Goal: Task Accomplishment & Management: Manage account settings

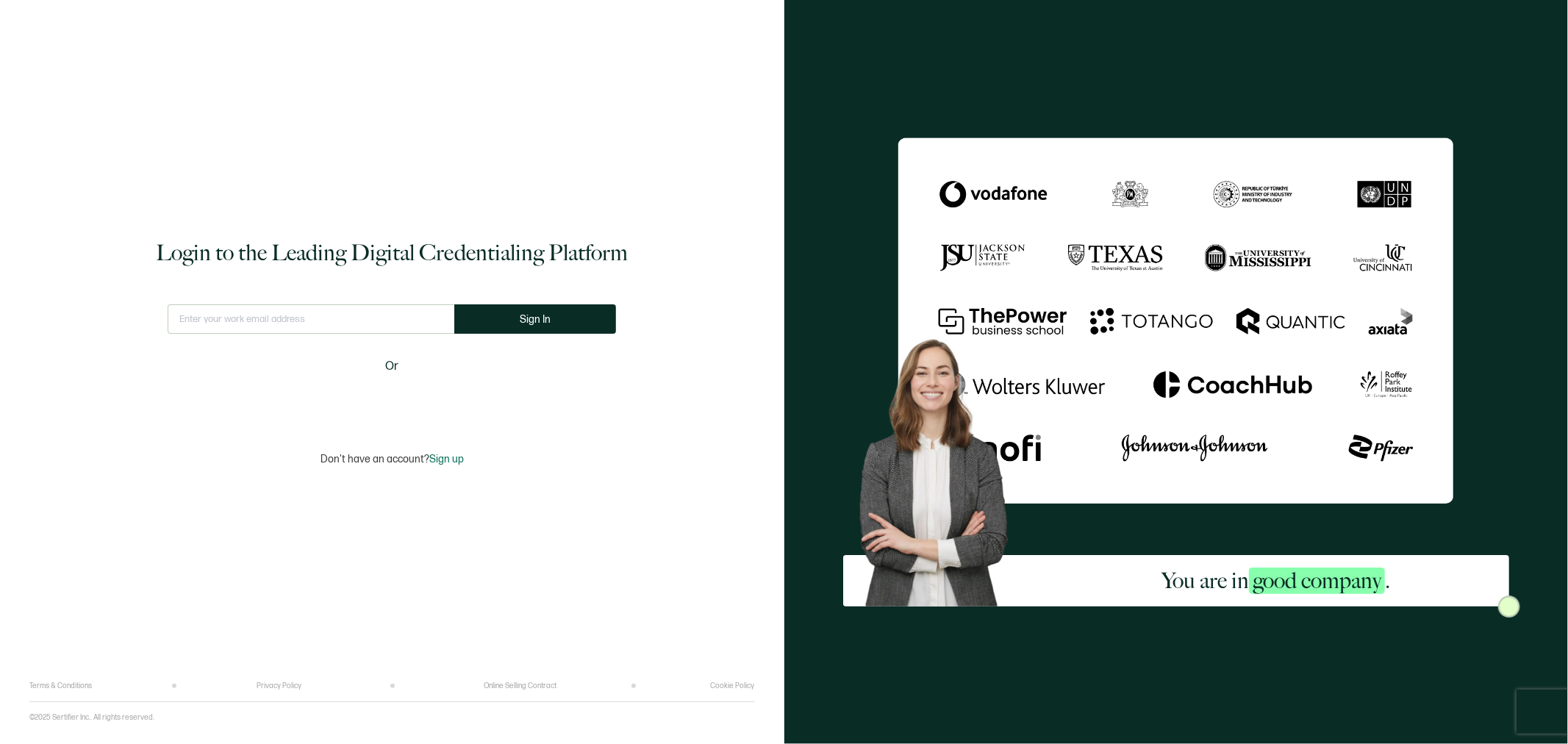
click at [376, 315] on input "text" at bounding box center [311, 318] width 286 height 29
type input "[EMAIL_ADDRESS][DOMAIN_NAME]"
click at [564, 312] on button "Sign In" at bounding box center [541, 318] width 162 height 29
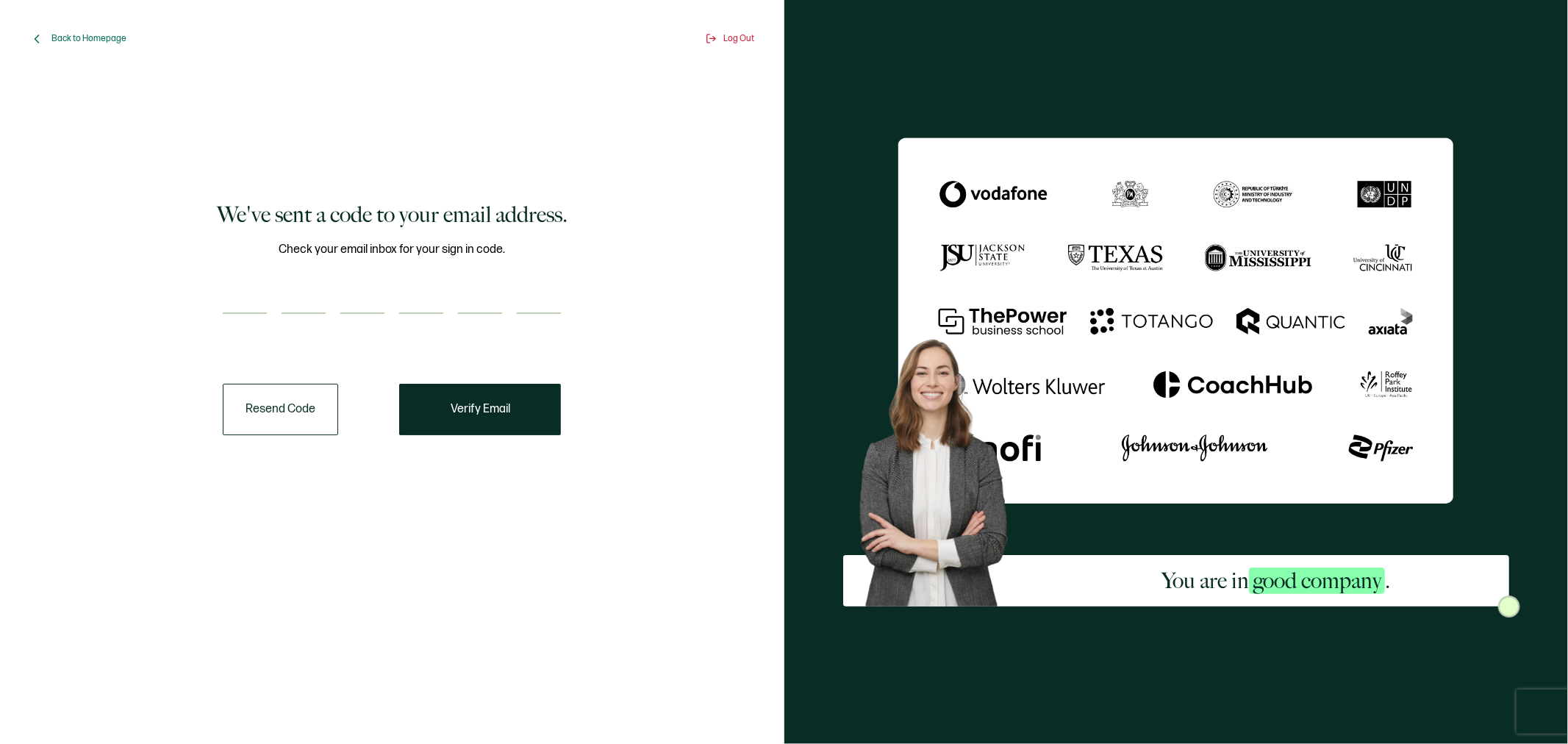
click at [241, 299] on input "number" at bounding box center [245, 299] width 44 height 29
type input "5"
type input "2"
type input "3"
type input "6"
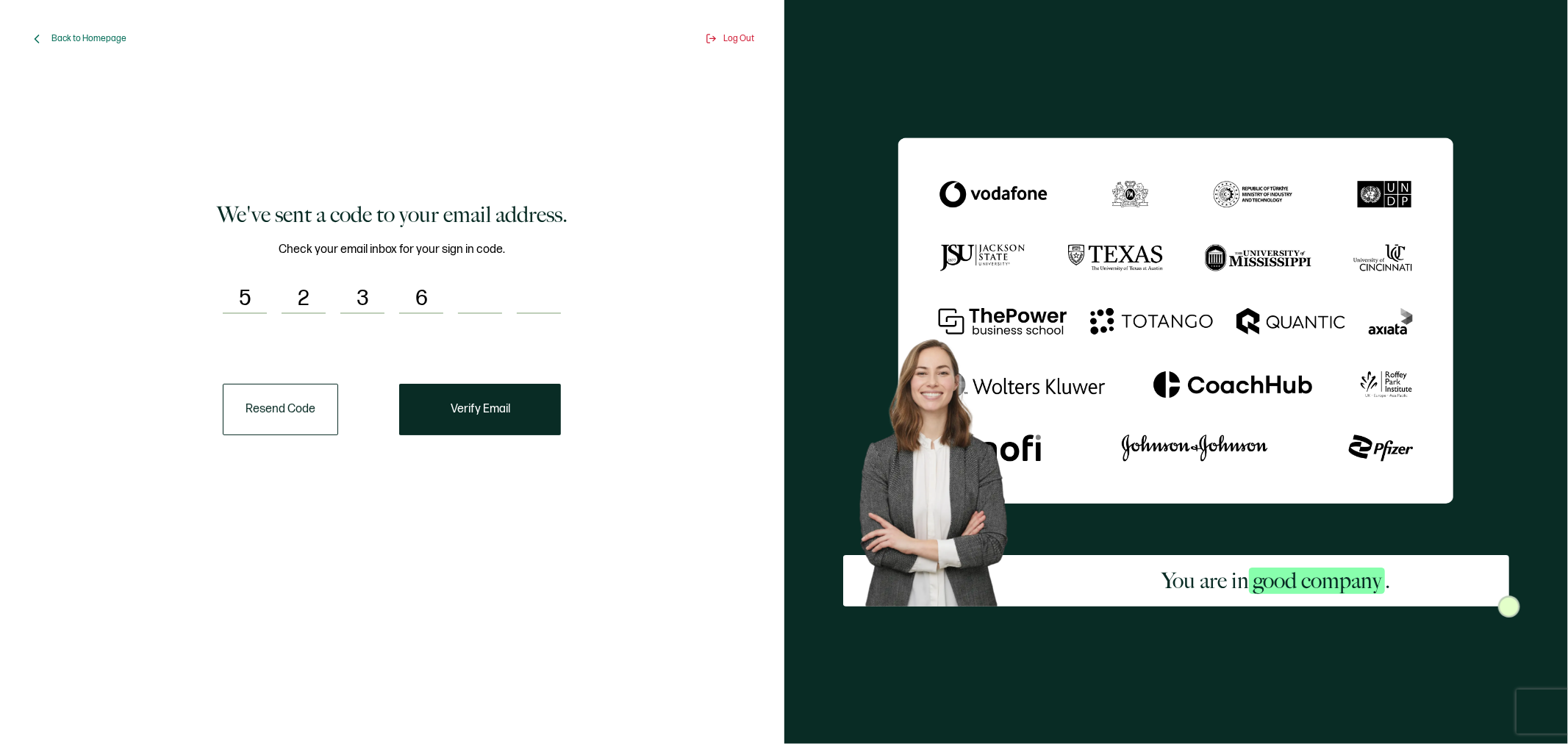
type input "9"
type input "7"
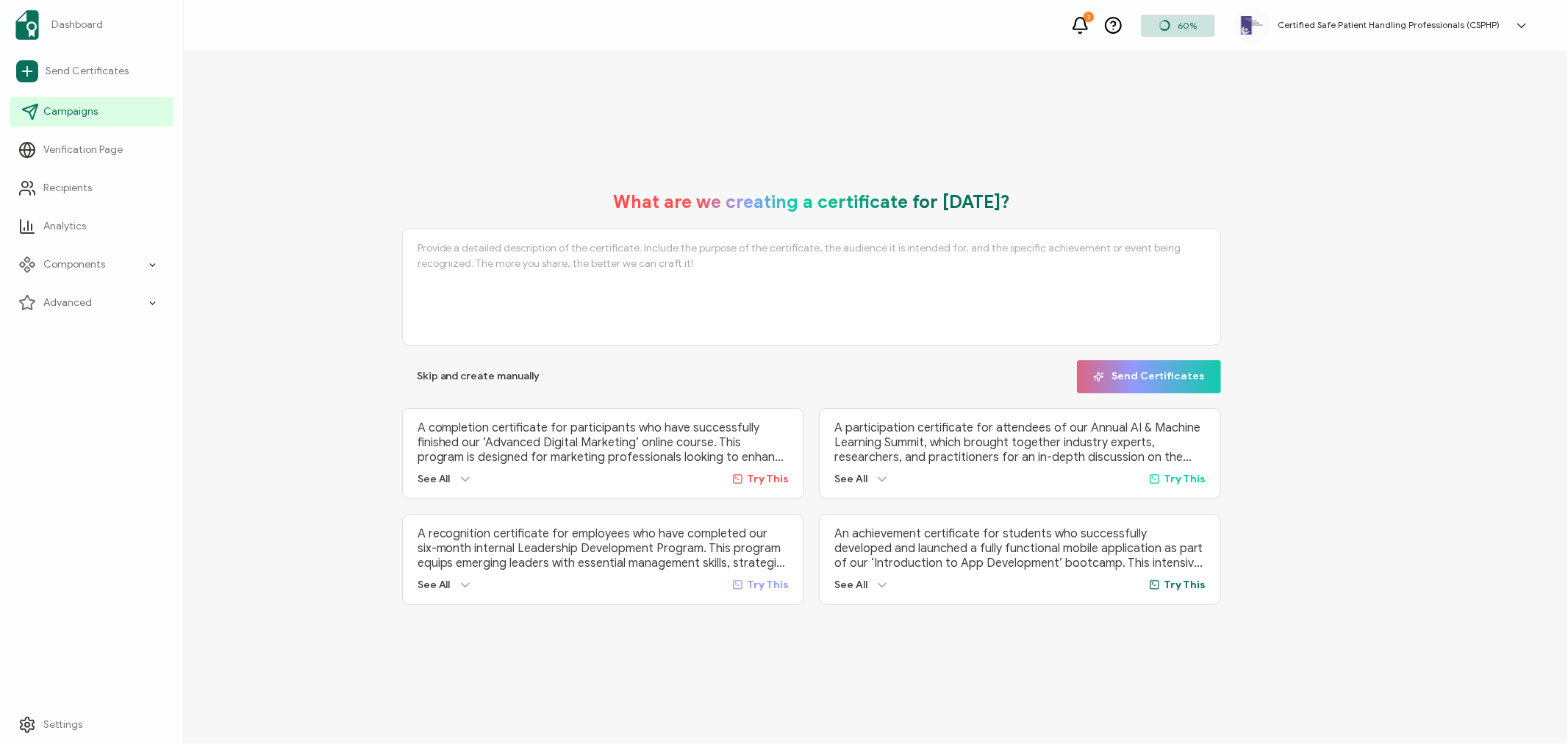
click at [81, 119] on span "Campaigns" at bounding box center [70, 111] width 54 height 15
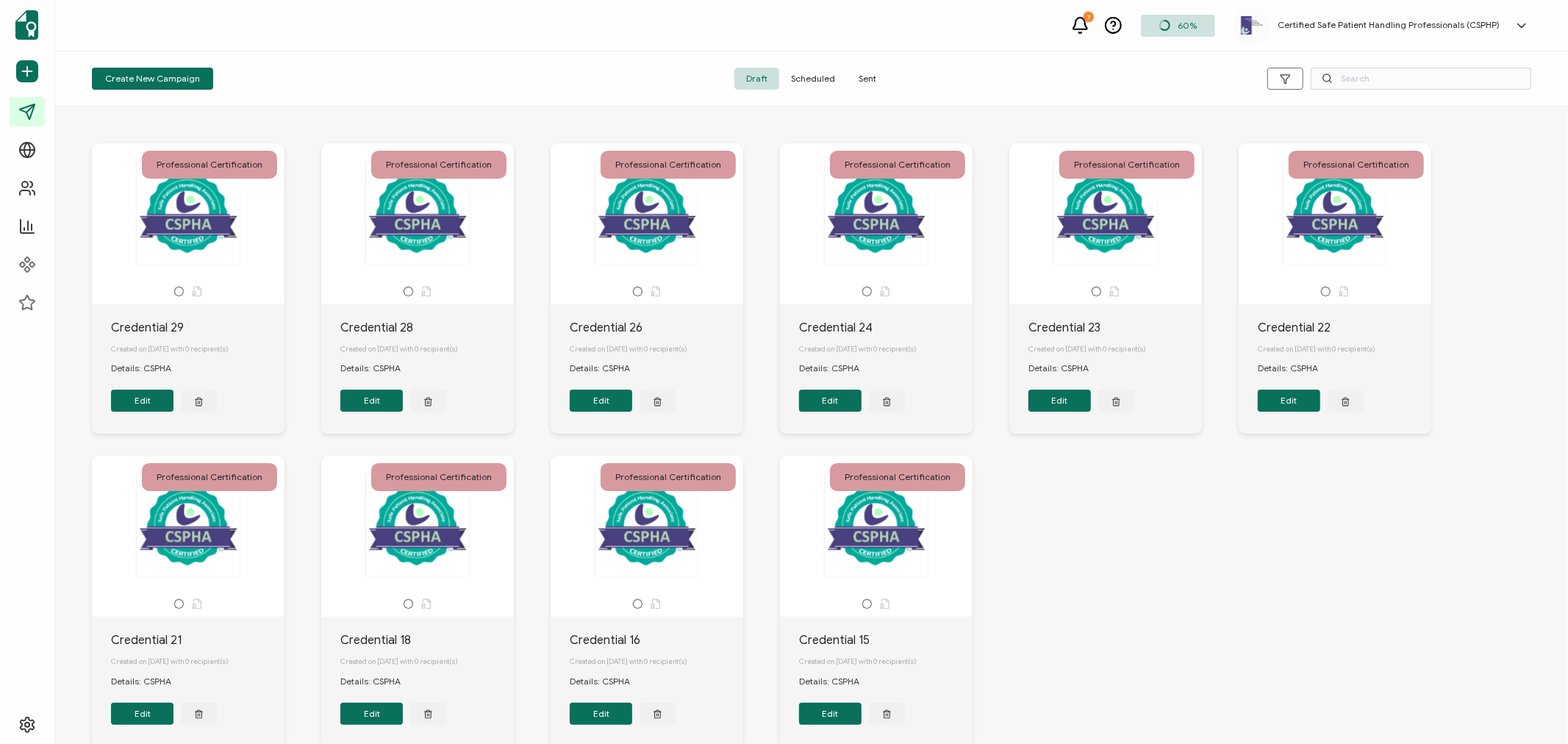
click at [858, 72] on span "Sent" at bounding box center [867, 78] width 41 height 22
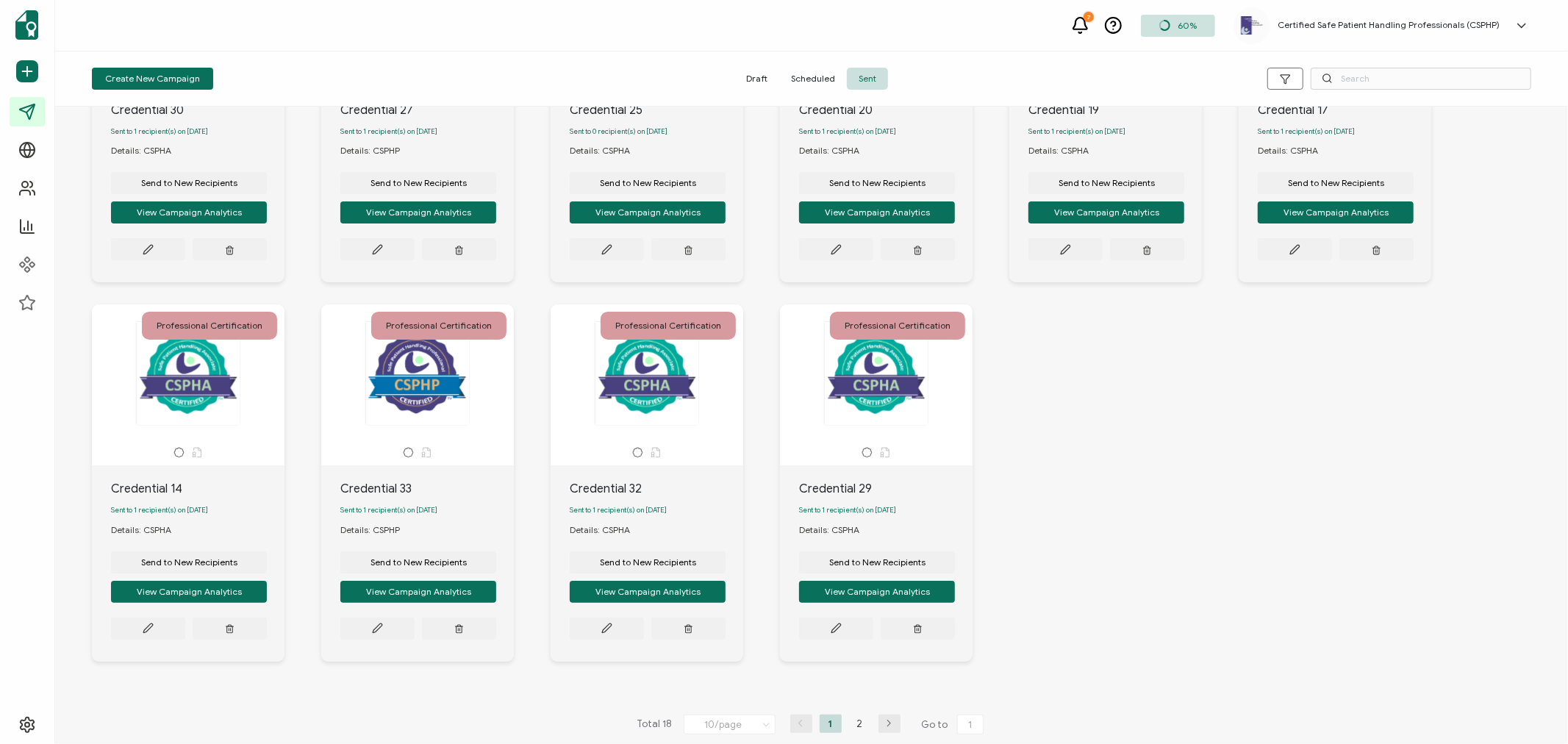
scroll to position [233, 0]
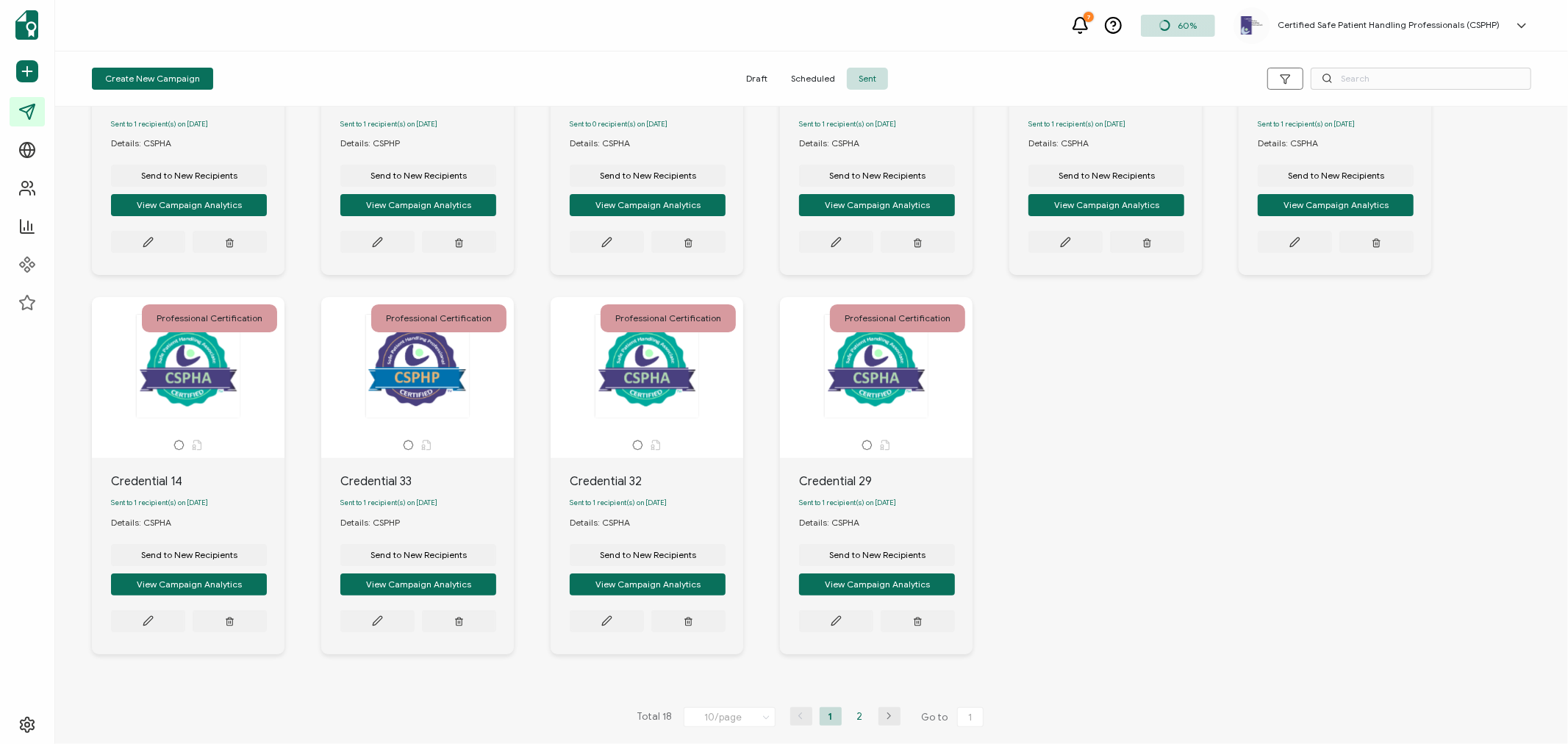
click at [860, 715] on li "2" at bounding box center [860, 716] width 22 height 18
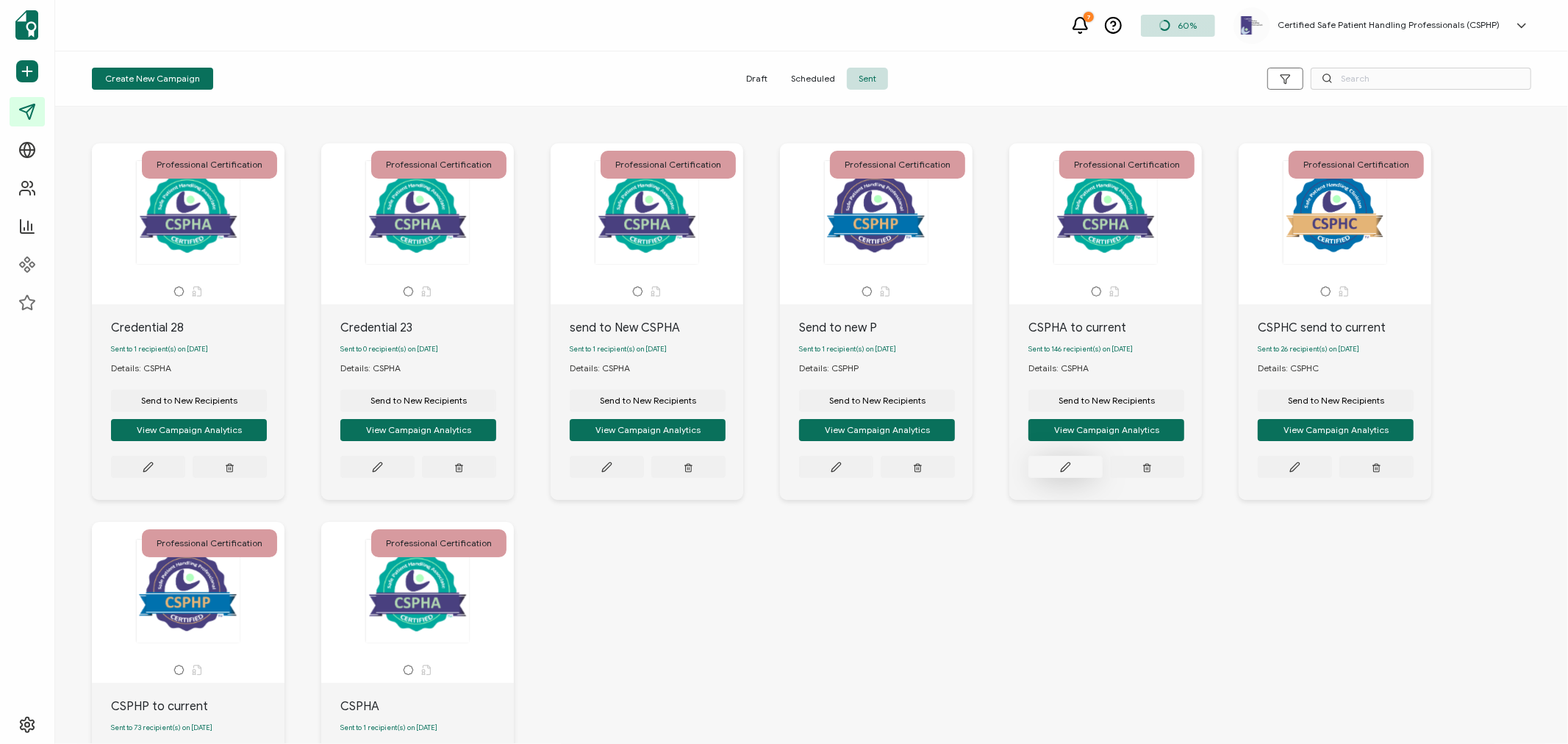
click at [154, 471] on icon at bounding box center [148, 467] width 11 height 11
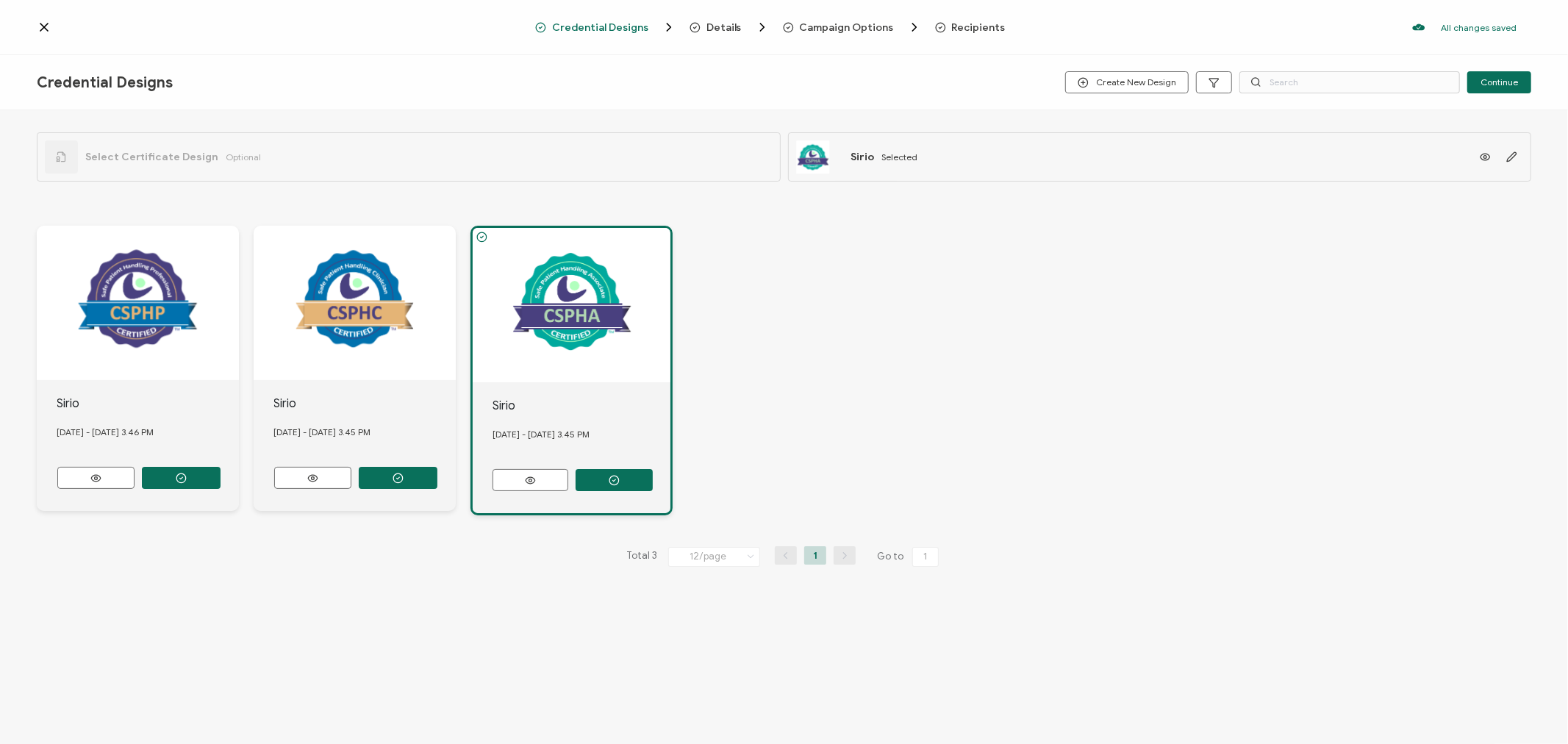
click at [960, 25] on span "Recipients" at bounding box center [978, 28] width 54 height 11
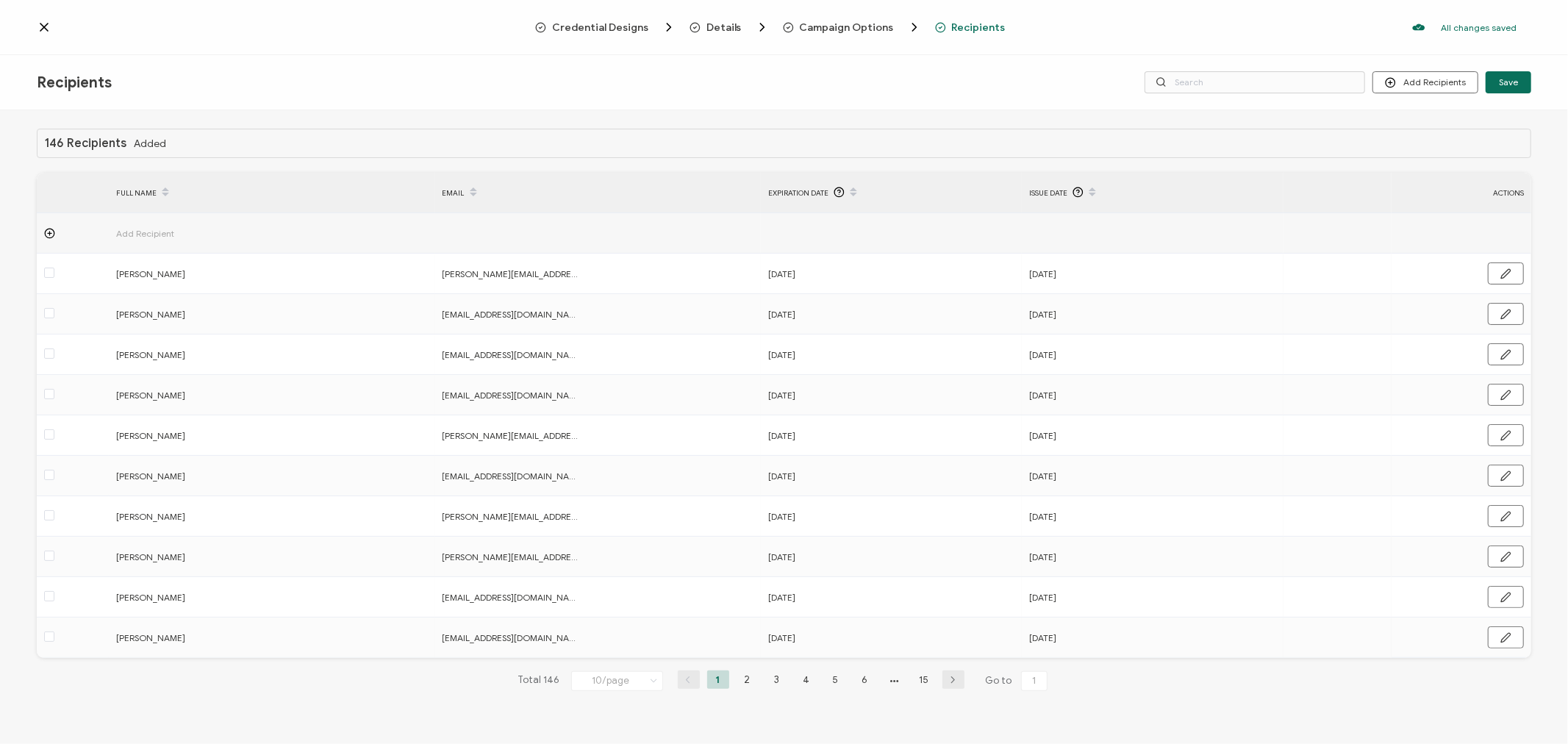
click at [153, 233] on span "Add Recipient" at bounding box center [186, 233] width 139 height 17
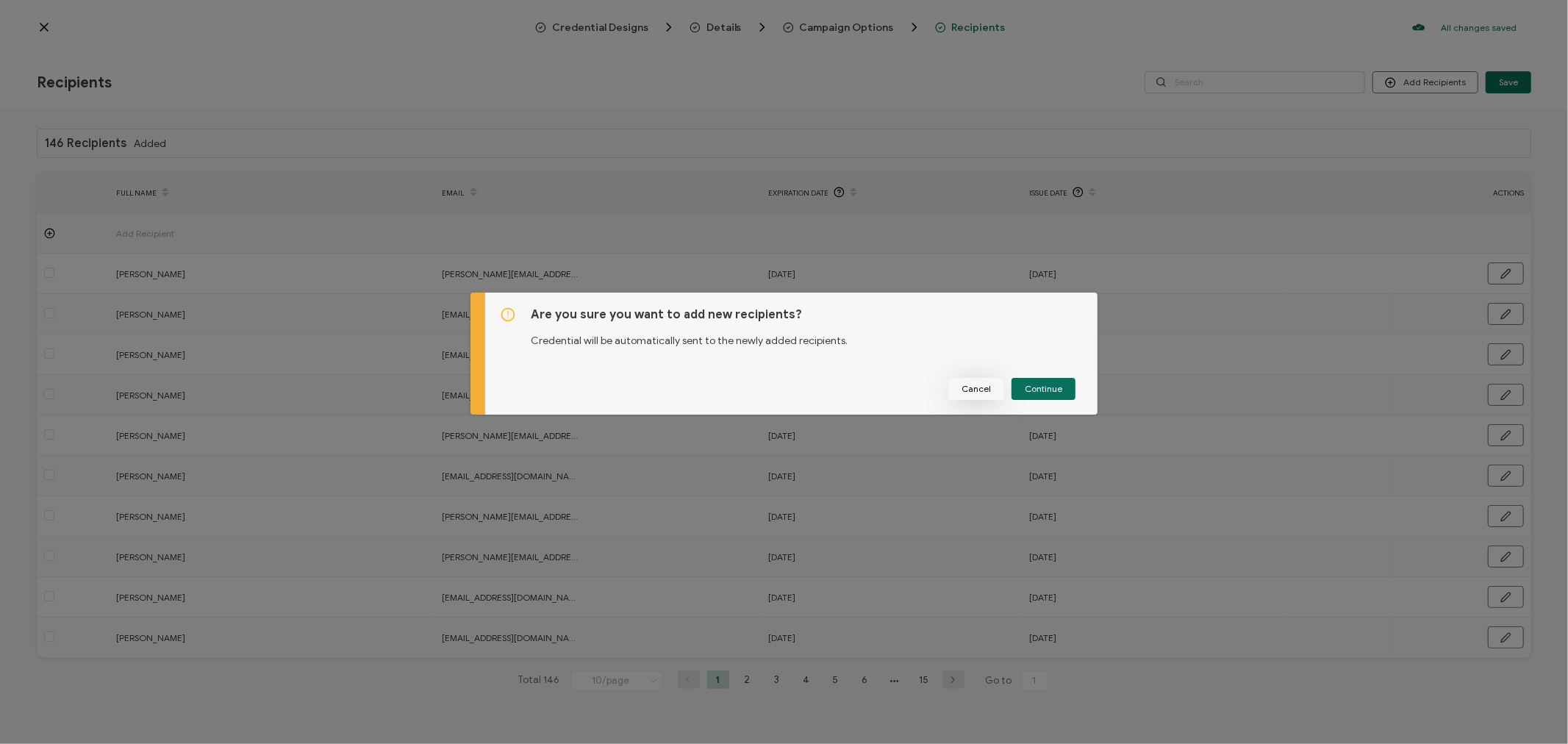
click at [960, 385] on button "Cancel" at bounding box center [976, 388] width 56 height 22
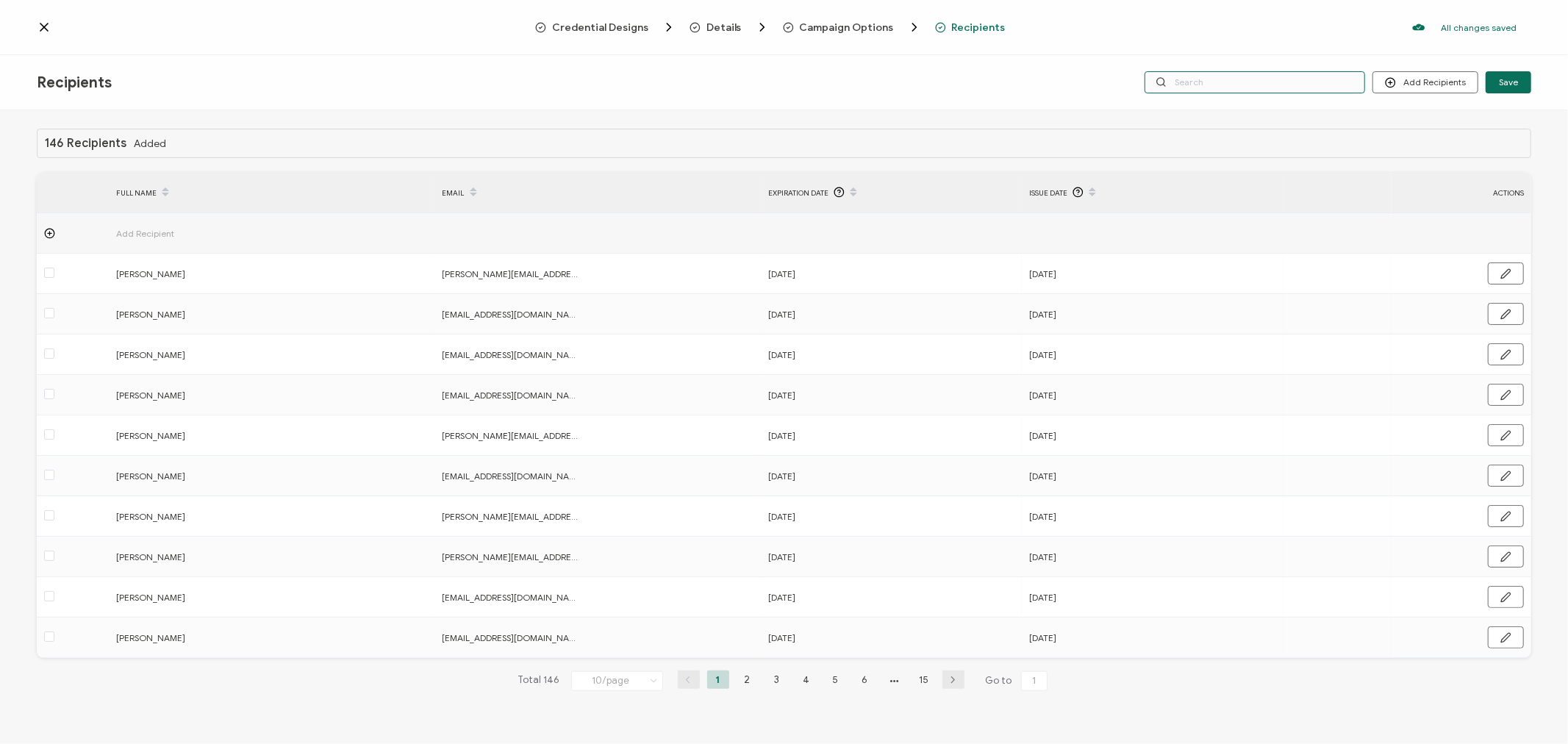
click at [1206, 89] on input "text" at bounding box center [1255, 82] width 220 height 22
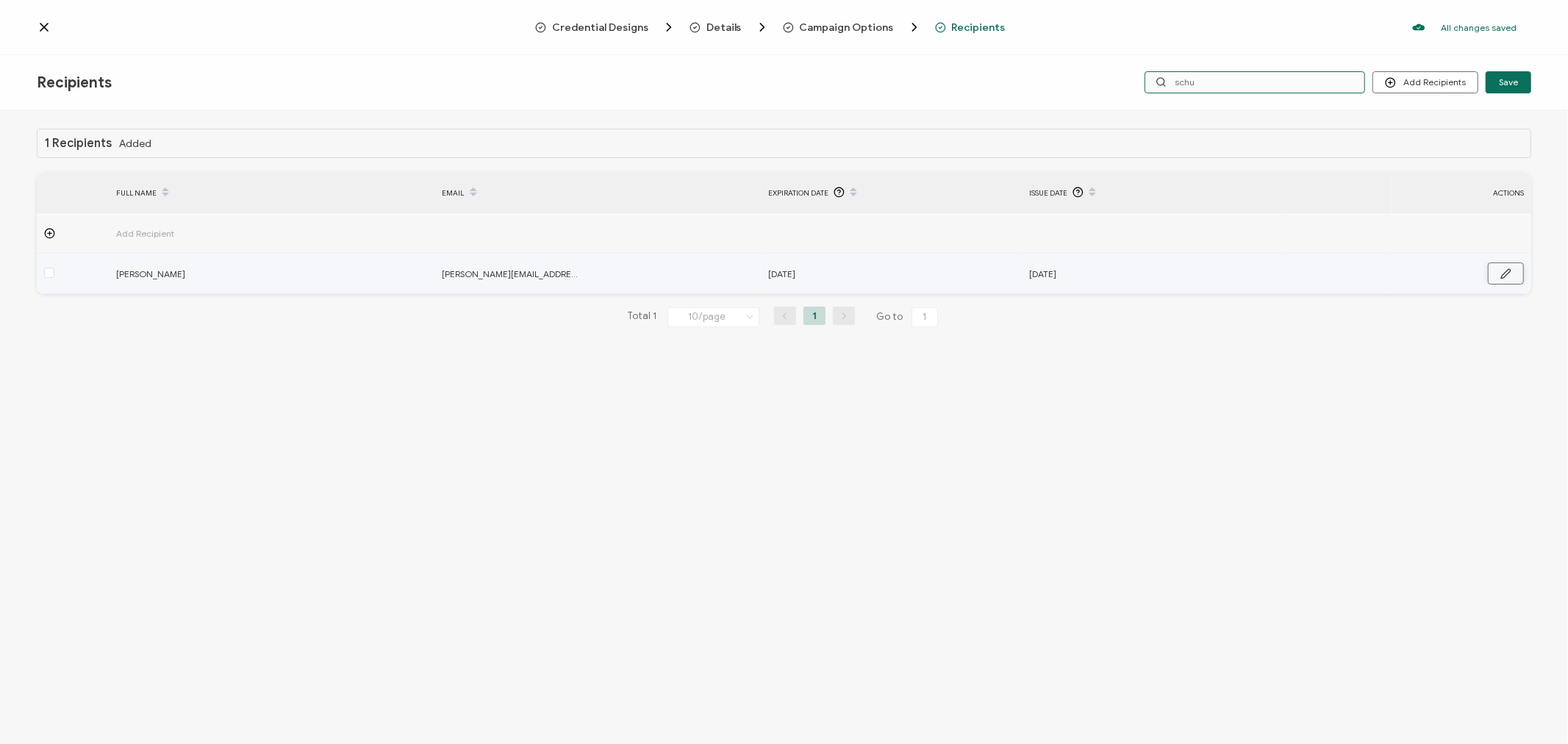
type input "schu"
click at [1508, 278] on icon "button" at bounding box center [1506, 273] width 11 height 11
click at [887, 272] on icon at bounding box center [884, 274] width 18 height 24
click at [864, 272] on input "text" at bounding box center [832, 274] width 129 height 24
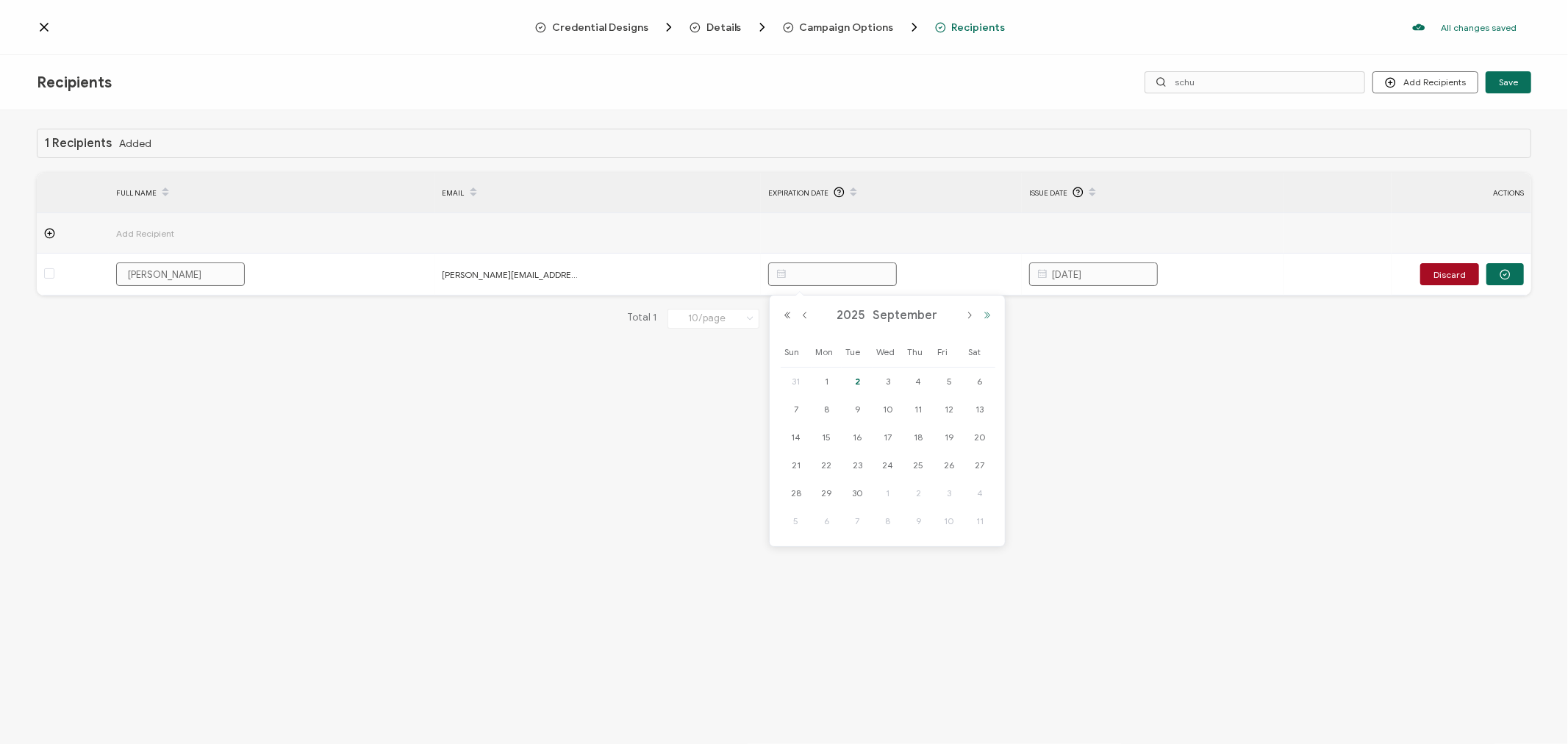
click at [985, 316] on button "Next Year" at bounding box center [987, 315] width 18 height 10
click at [968, 316] on button "Next Month" at bounding box center [969, 315] width 18 height 10
click at [824, 524] on span "30" at bounding box center [827, 520] width 18 height 18
type input "[DATE]"
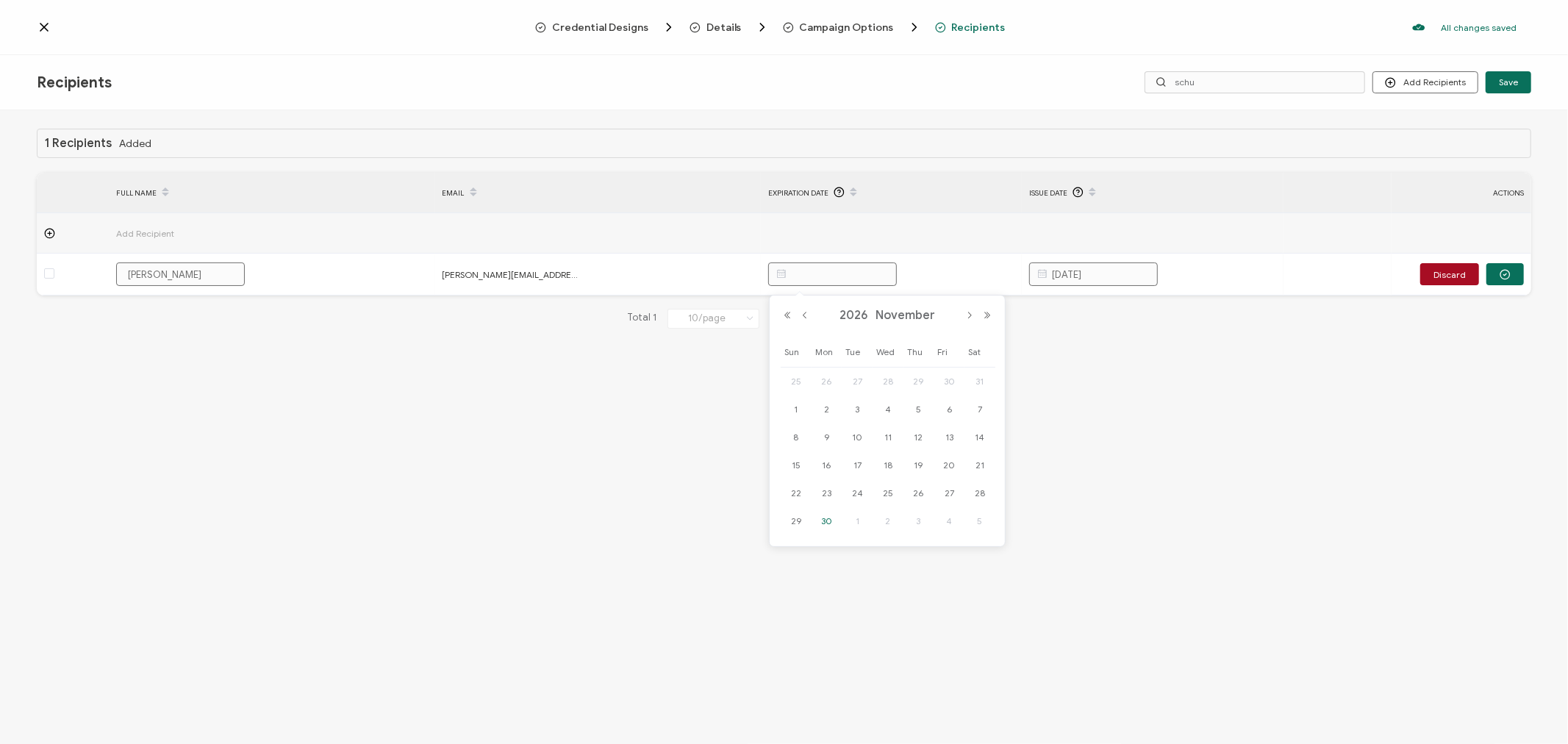
type input "[DATE]"
click at [1076, 540] on div "1 Recipients Added FULL NAME EMAIL Expiration Date Issue Date ACTIONS Add Recip…" at bounding box center [784, 429] width 1568 height 637
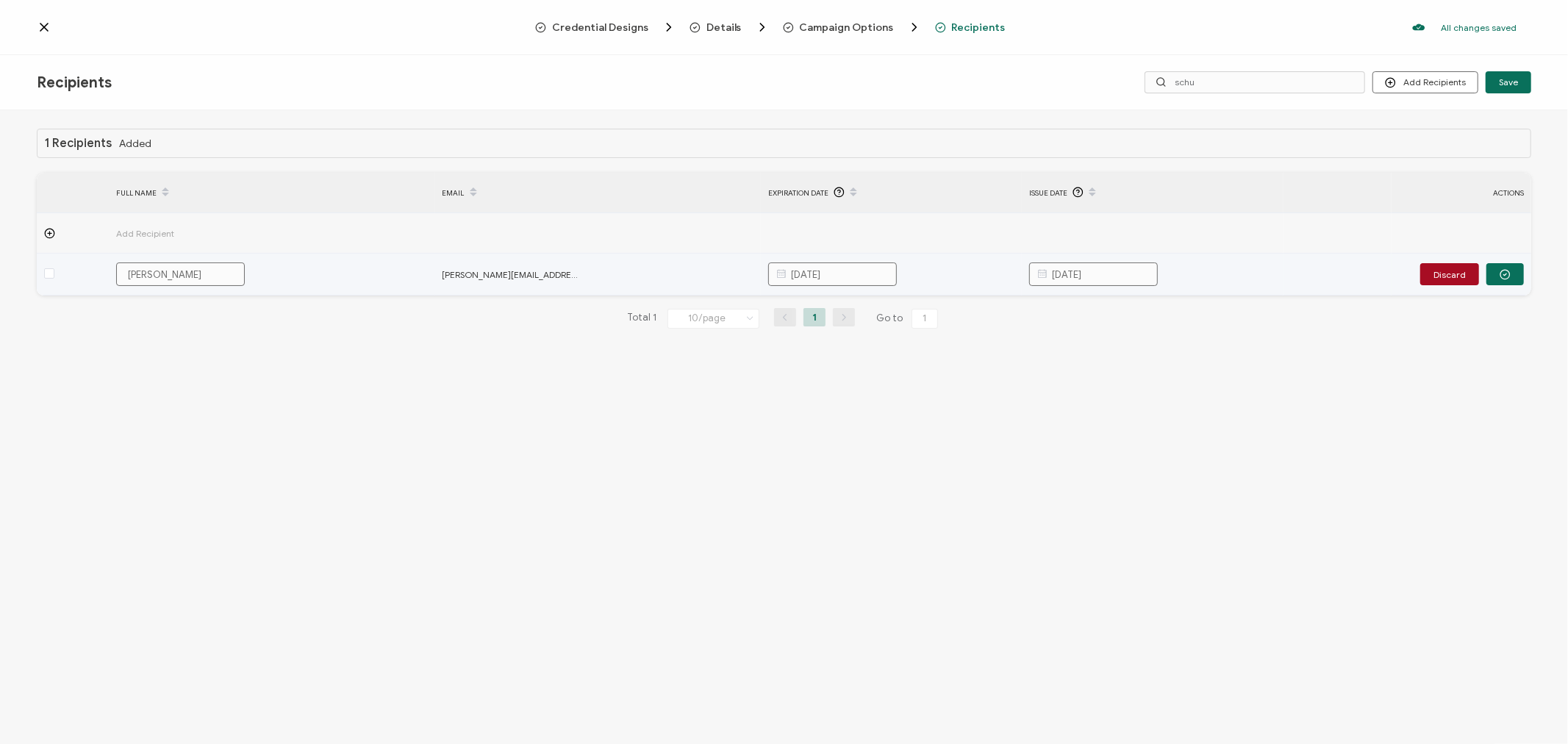
click at [1133, 272] on input "[DATE]" at bounding box center [1093, 274] width 129 height 24
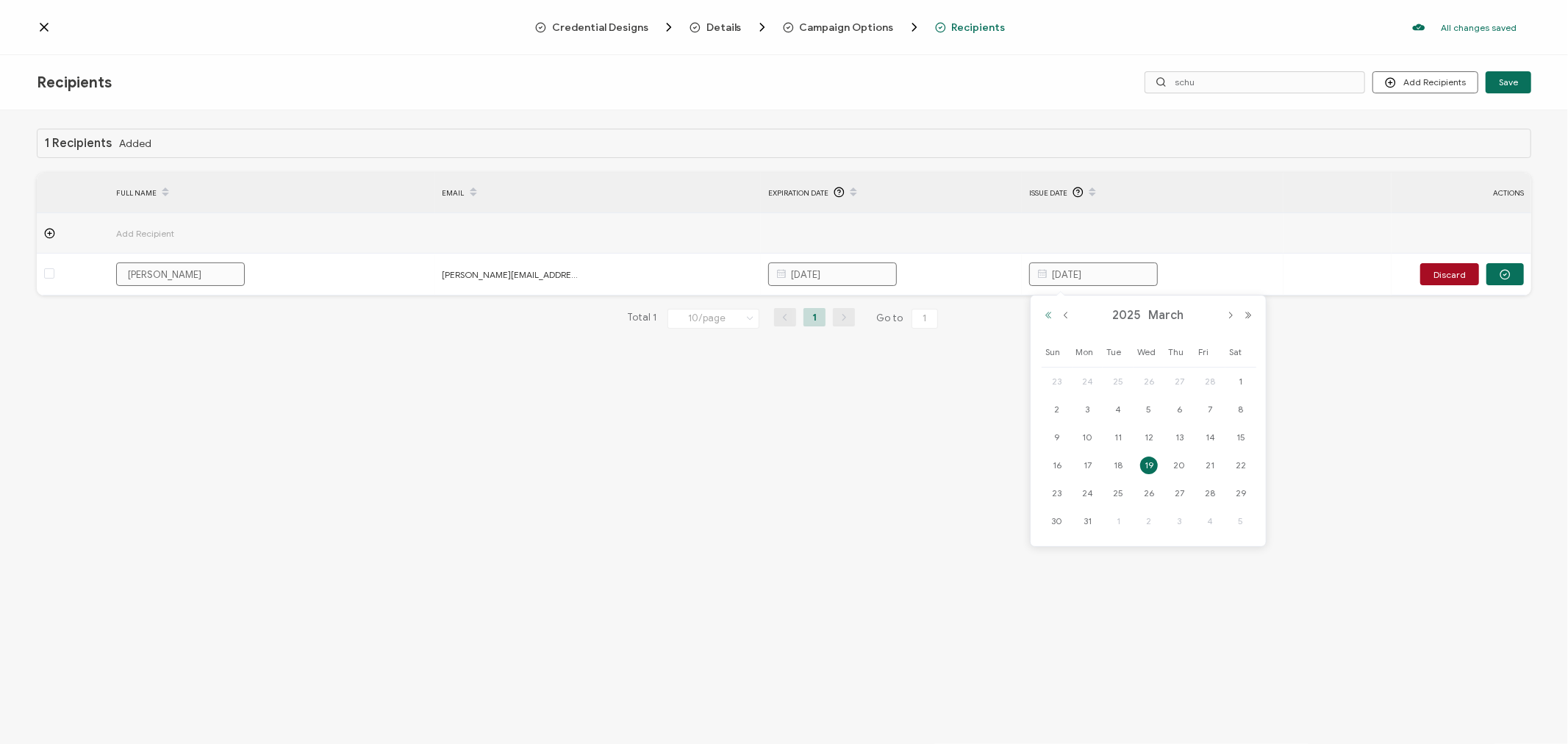
click at [1044, 318] on button "Previous Year" at bounding box center [1048, 315] width 18 height 10
click at [1229, 313] on button "Next Month" at bounding box center [1230, 315] width 18 height 10
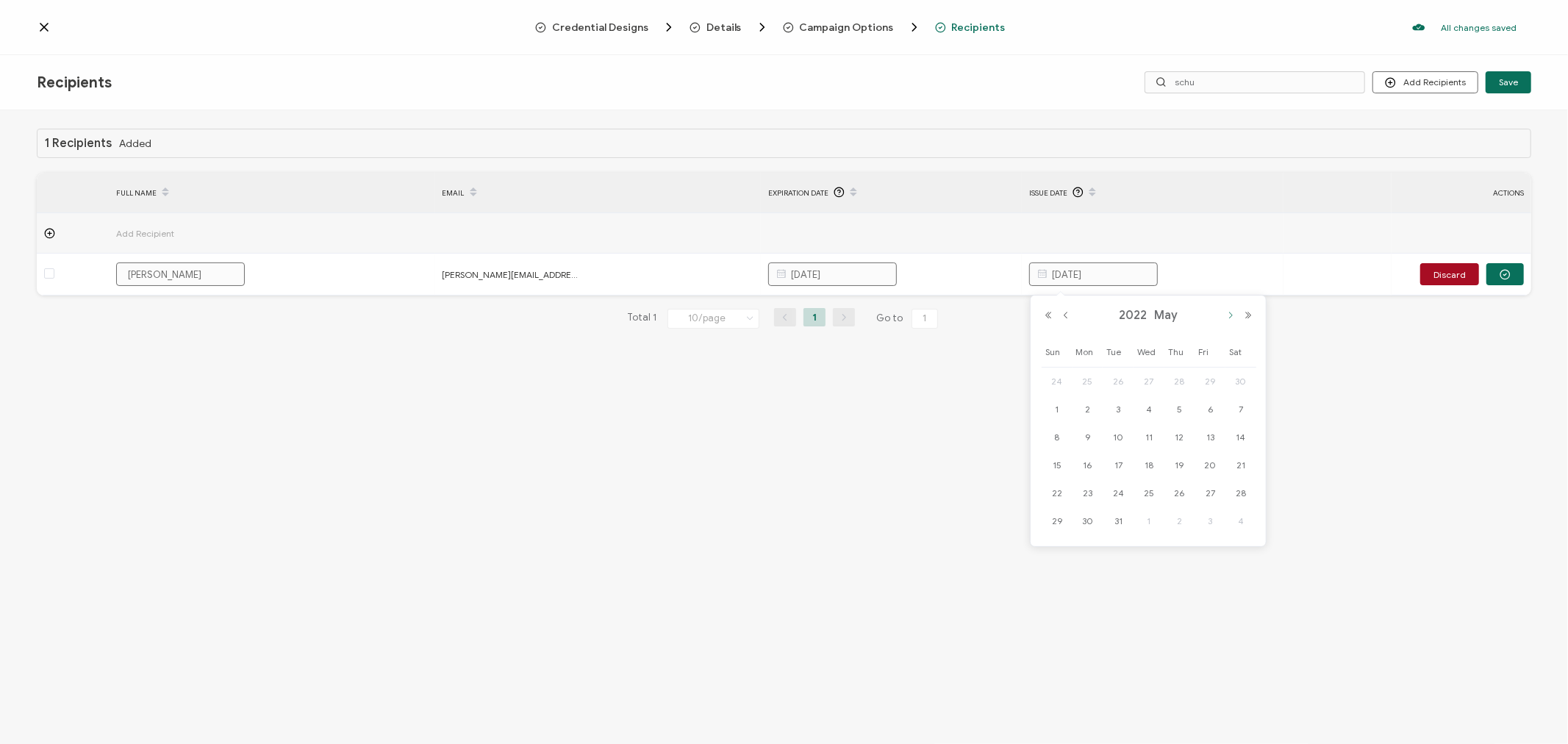
click at [1229, 313] on button "Next Month" at bounding box center [1230, 315] width 18 height 10
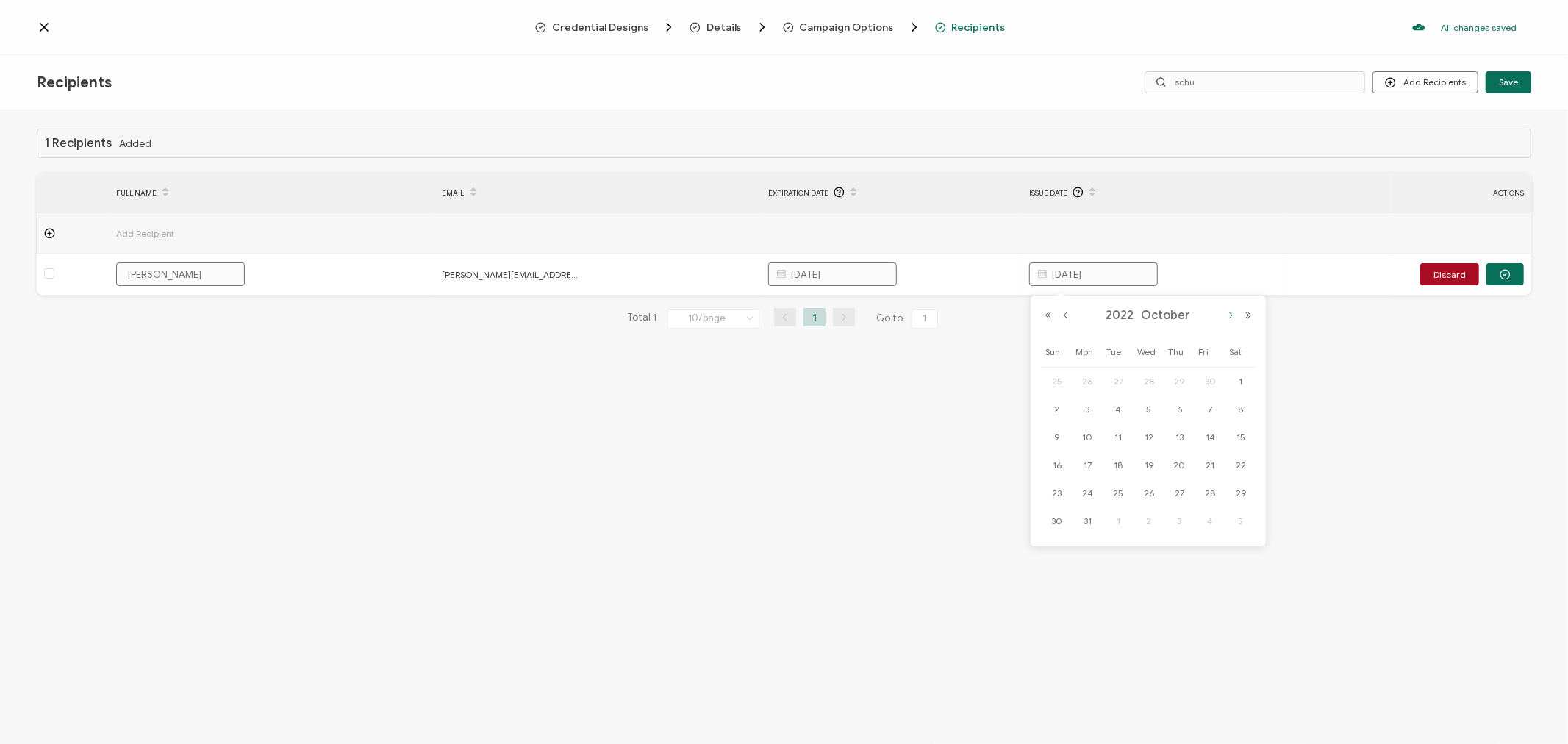
click at [1229, 313] on button "Next Month" at bounding box center [1230, 315] width 18 height 10
click at [1117, 383] on span "1" at bounding box center [1118, 381] width 18 height 18
type input "[DATE]"
click at [1178, 513] on div "1 Recipients Added FULL NAME EMAIL Expiration Date Issue Date ACTIONS Add Recip…" at bounding box center [784, 429] width 1568 height 637
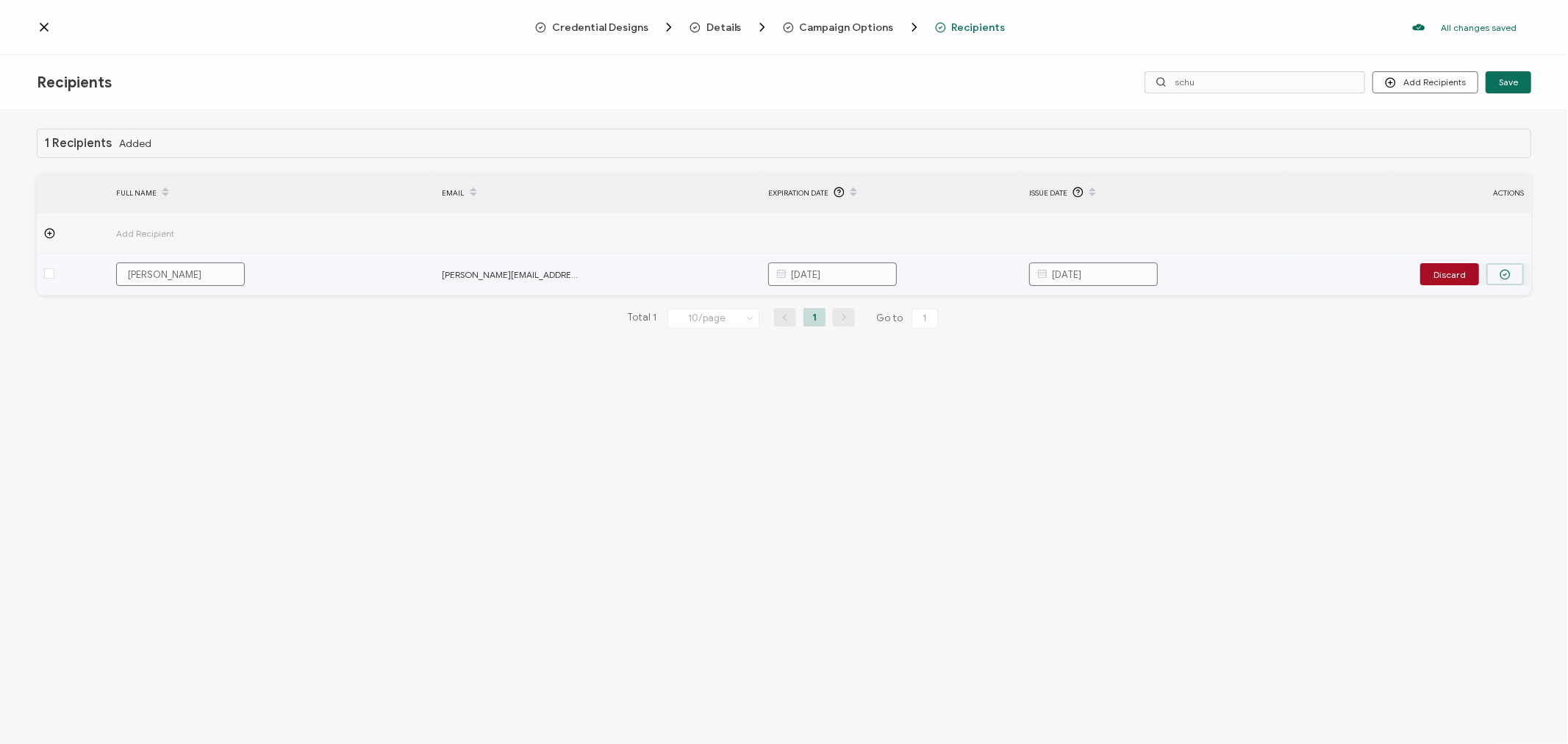
click at [1509, 276] on circle "button" at bounding box center [1505, 274] width 9 height 9
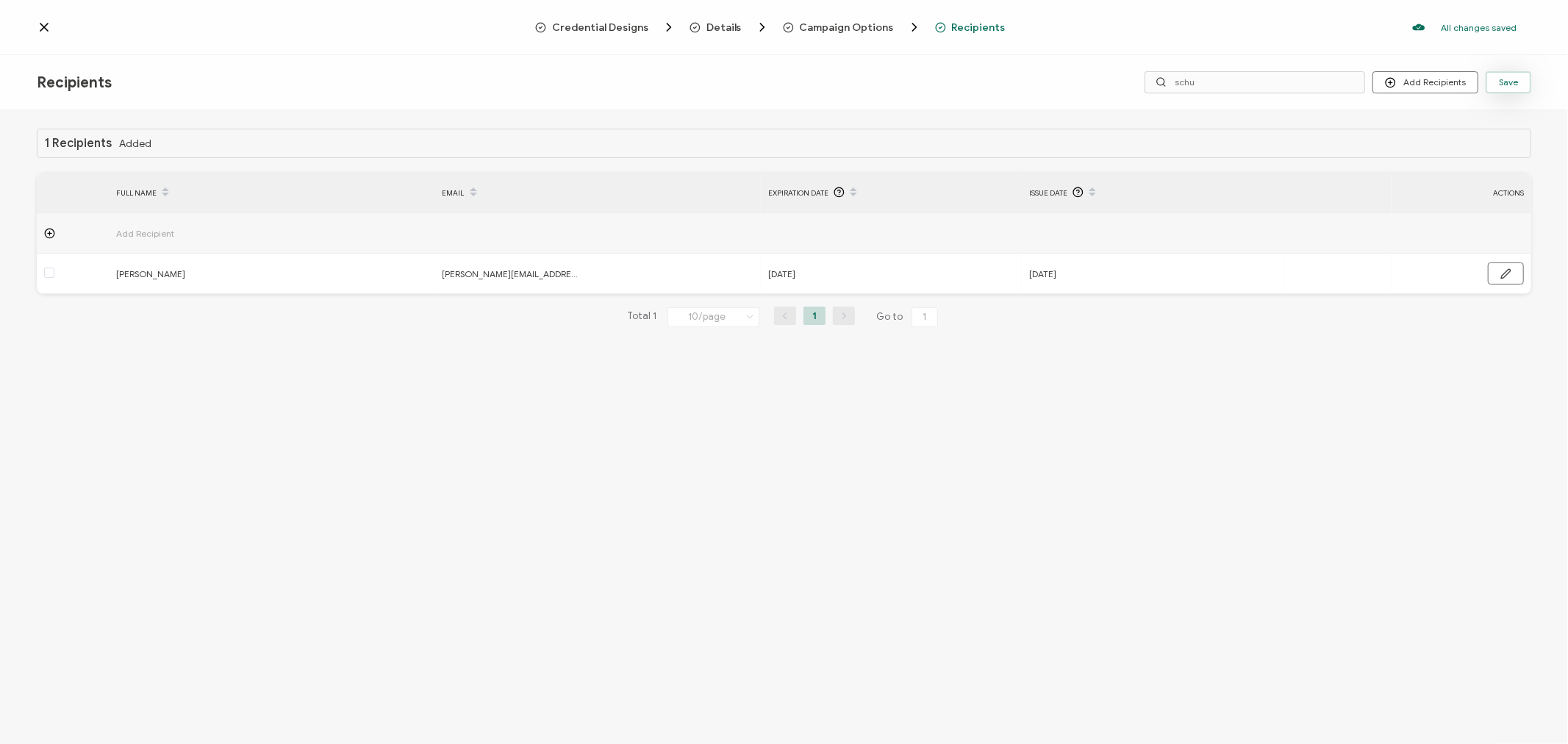
click at [1519, 77] on button "Save" at bounding box center [1508, 82] width 46 height 22
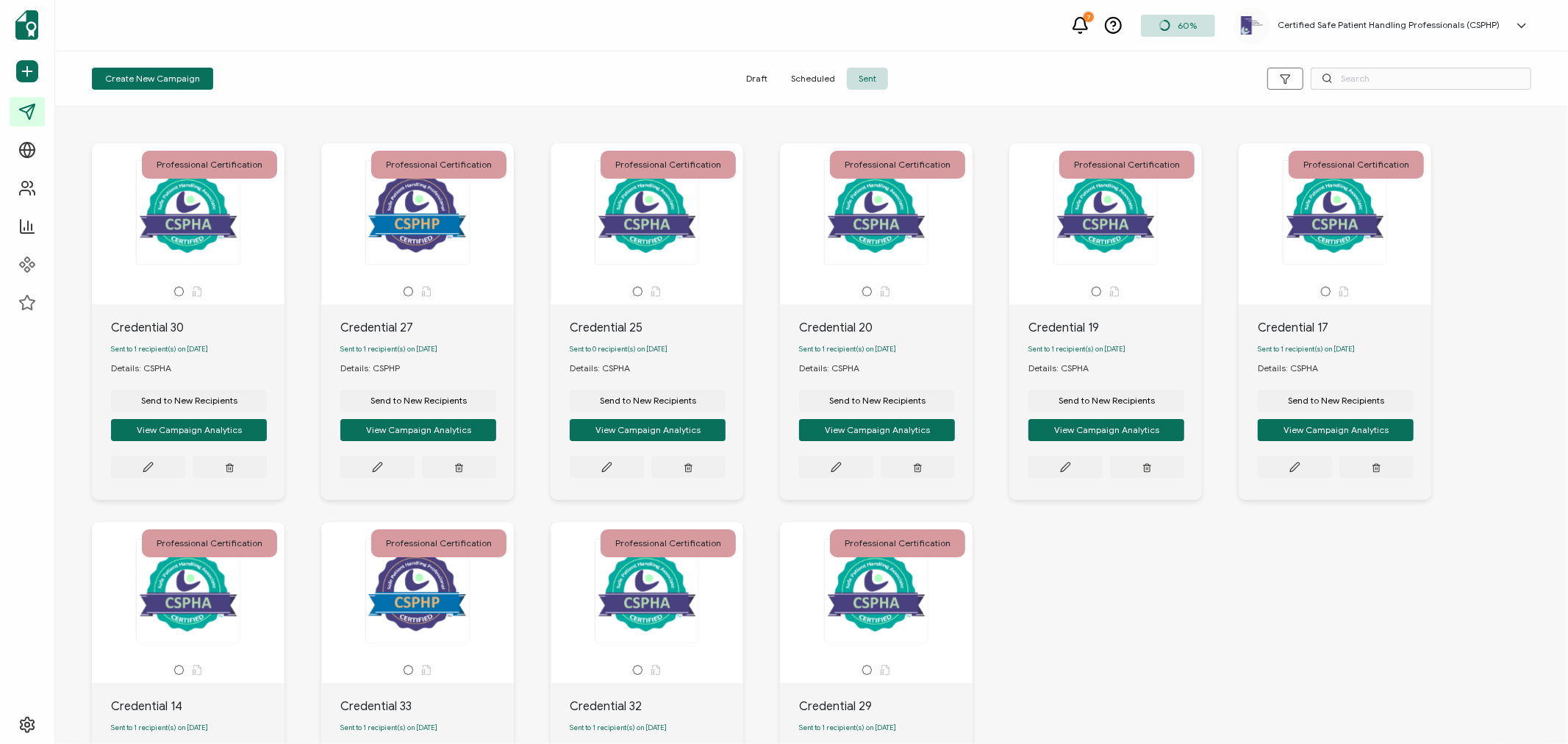
click at [1452, 28] on h5 "Certified Safe Patient Handling Professionals (CSPHP)" at bounding box center [1389, 24] width 222 height 10
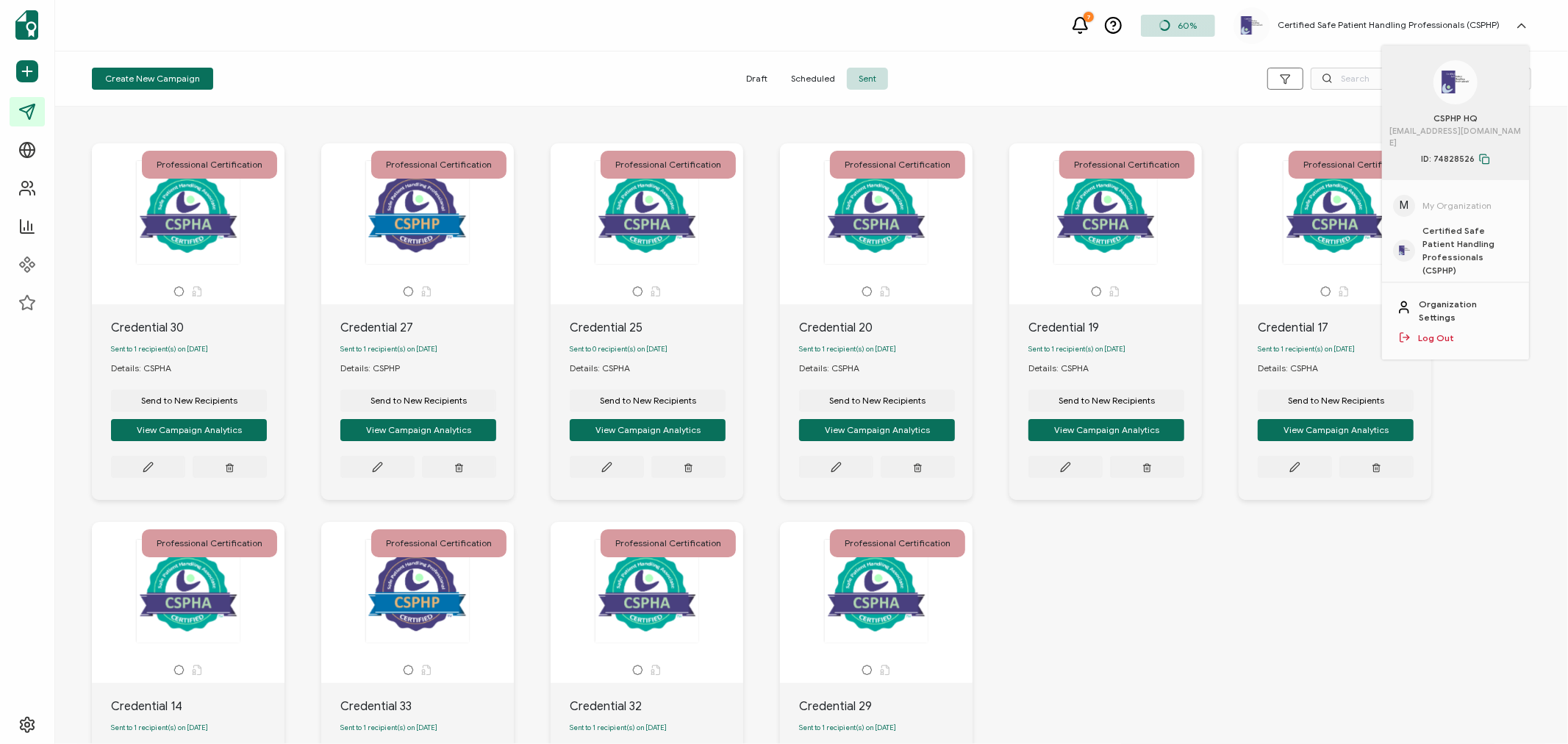
click at [1431, 331] on link "Log Out" at bounding box center [1436, 338] width 36 height 13
